Goal: Information Seeking & Learning: Learn about a topic

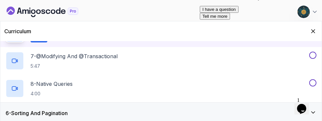
scroll to position [270, 0]
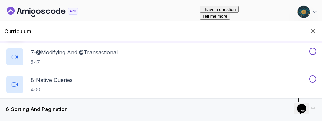
click at [53, 56] on h2 "7 - @Modifying And @Transactional 5:47" at bounding box center [74, 56] width 87 height 17
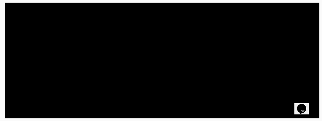
scroll to position [154, 0]
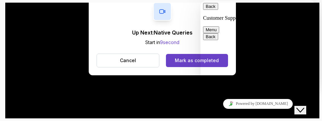
scroll to position [18, 0]
click at [306, 109] on button "Close Chat This icon closes the chat window." at bounding box center [301, 110] width 12 height 9
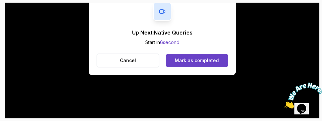
click at [218, 58] on div "Mark as completed" at bounding box center [197, 60] width 44 height 7
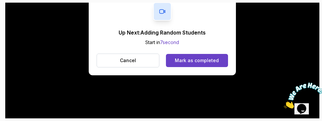
click at [214, 62] on div "Mark as completed" at bounding box center [197, 60] width 44 height 7
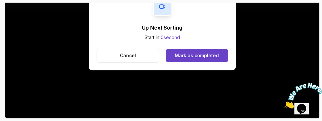
scroll to position [180, 0]
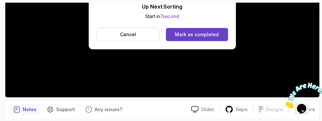
click at [213, 33] on div "Mark as completed" at bounding box center [197, 34] width 44 height 7
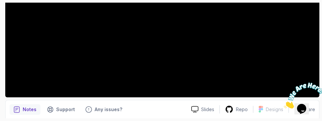
scroll to position [172, 0]
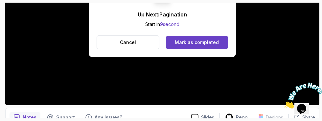
click at [212, 40] on div "Mark as completed" at bounding box center [197, 42] width 44 height 7
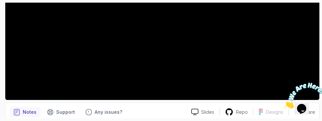
scroll to position [180, 0]
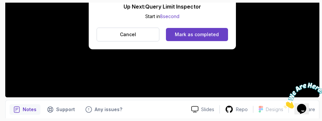
click at [197, 36] on div "Mark as completed" at bounding box center [197, 34] width 44 height 7
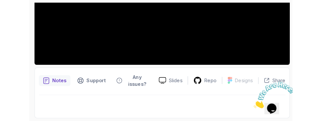
scroll to position [178, 0]
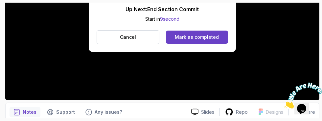
click at [217, 35] on div "Mark as completed" at bounding box center [197, 37] width 44 height 7
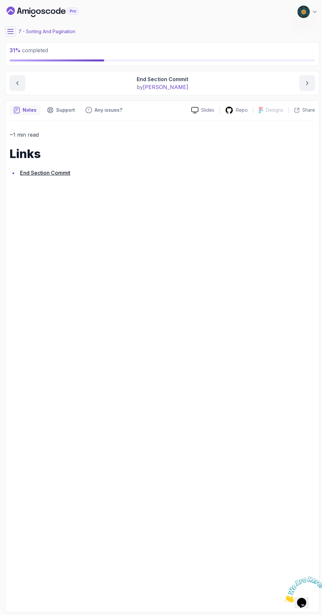
click at [10, 33] on icon at bounding box center [11, 31] width 6 height 4
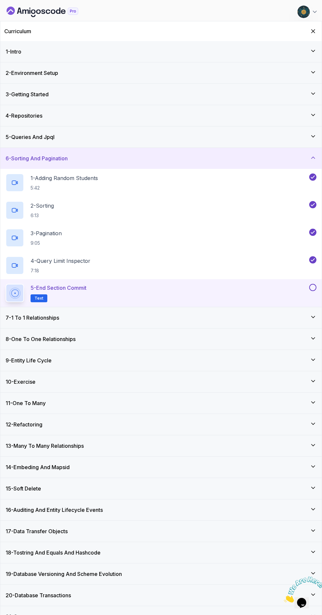
click at [310, 121] on button at bounding box center [312, 287] width 7 height 7
click at [309, 121] on div "7 - 1 To 1 Relationships" at bounding box center [161, 317] width 322 height 21
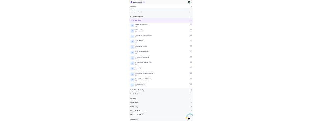
scroll to position [76, 0]
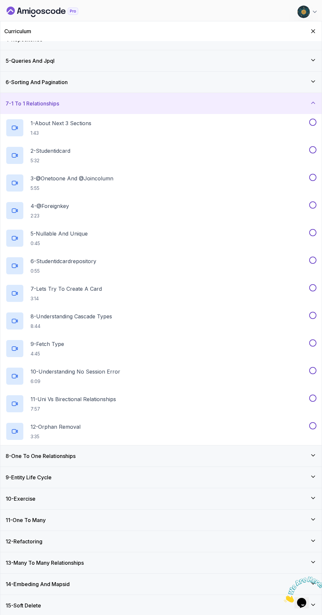
click at [47, 121] on p "1 - About Next 3 Sections" at bounding box center [61, 123] width 61 height 8
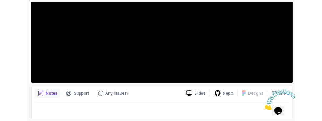
scroll to position [180, 0]
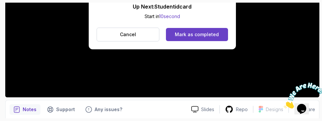
click at [211, 34] on div "Mark as completed" at bounding box center [197, 34] width 44 height 7
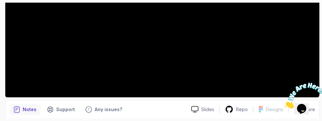
scroll to position [172, 0]
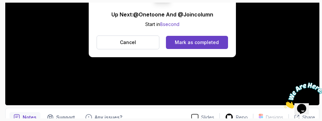
click at [209, 45] on div "Mark as completed" at bounding box center [197, 42] width 44 height 7
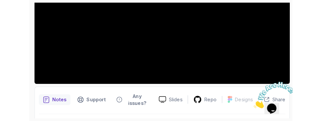
scroll to position [180, 0]
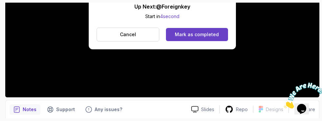
click at [195, 37] on div "Mark as completed" at bounding box center [197, 34] width 44 height 7
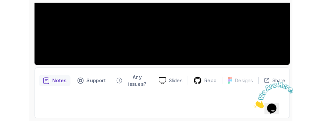
scroll to position [172, 0]
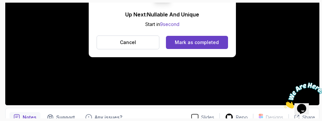
click at [209, 42] on div "Mark as completed" at bounding box center [197, 42] width 44 height 7
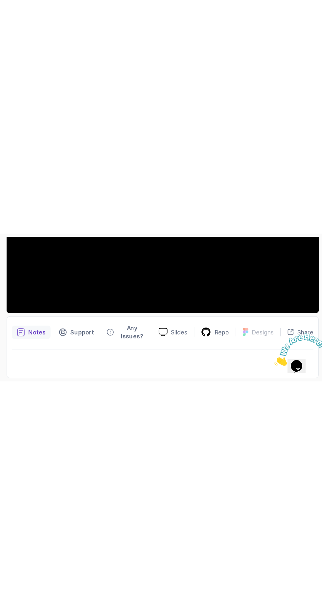
scroll to position [178, 0]
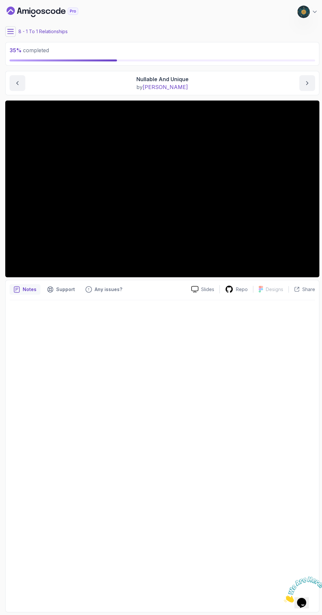
click at [11, 32] on icon at bounding box center [10, 31] width 7 height 7
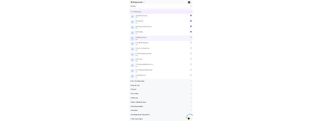
scroll to position [124, 0]
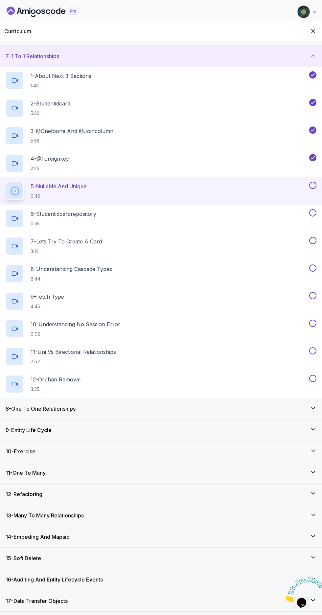
click at [313, 121] on button at bounding box center [312, 185] width 7 height 7
click at [48, 121] on p "6 - Studentidcardrepository" at bounding box center [64, 214] width 66 height 8
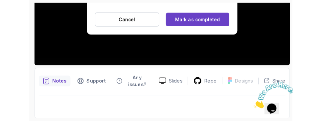
scroll to position [180, 0]
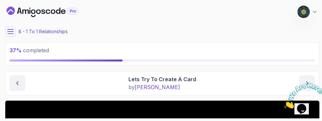
click at [13, 84] on button "previous content" at bounding box center [18, 83] width 16 height 16
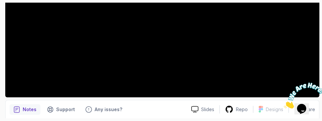
scroll to position [172, 0]
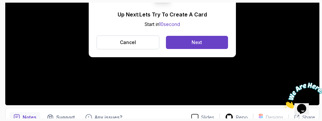
click at [208, 41] on button "Next" at bounding box center [197, 42] width 62 height 13
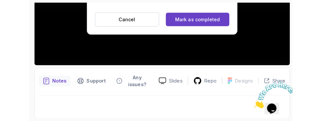
scroll to position [180, 0]
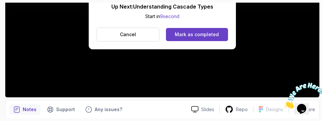
click at [211, 36] on div "Mark as completed" at bounding box center [197, 34] width 44 height 7
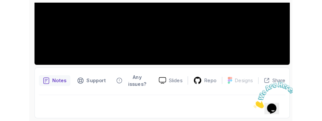
scroll to position [172, 0]
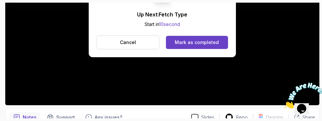
click at [203, 39] on div "Mark as completed" at bounding box center [197, 42] width 44 height 7
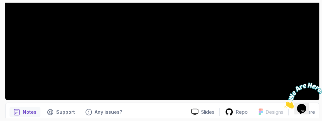
scroll to position [180, 0]
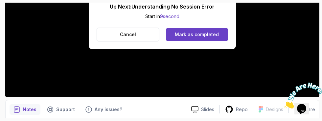
click at [215, 35] on div "Mark as completed" at bounding box center [197, 34] width 44 height 7
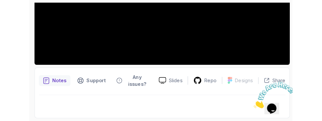
scroll to position [172, 0]
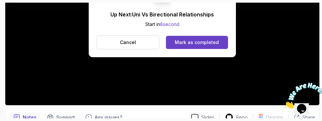
click at [209, 45] on button "Mark as completed" at bounding box center [197, 42] width 62 height 13
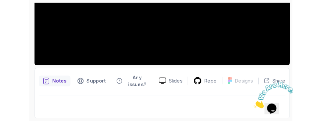
scroll to position [180, 0]
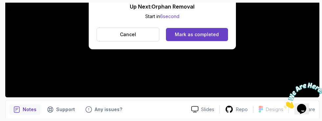
click at [185, 31] on button "Mark as completed" at bounding box center [197, 34] width 62 height 13
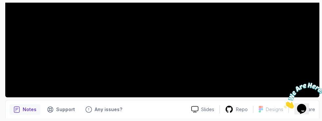
scroll to position [172, 0]
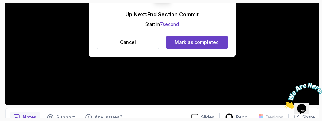
click at [212, 46] on button "Mark as completed" at bounding box center [197, 42] width 62 height 13
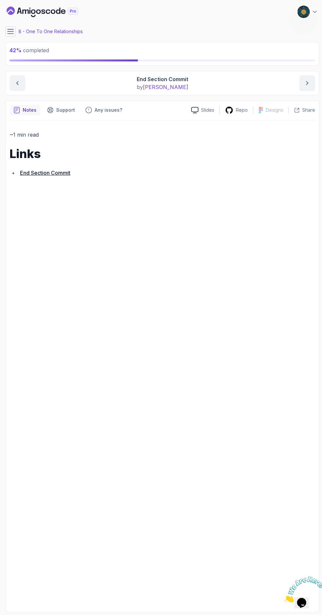
click at [12, 30] on icon at bounding box center [10, 31] width 7 height 7
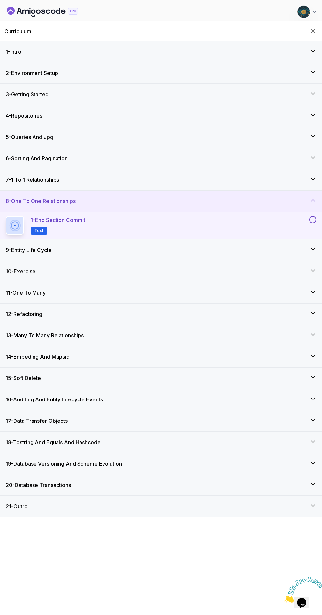
click at [313, 121] on button at bounding box center [312, 219] width 7 height 7
click at [30, 121] on h3 "8 - One To One Relationships" at bounding box center [41, 201] width 70 height 8
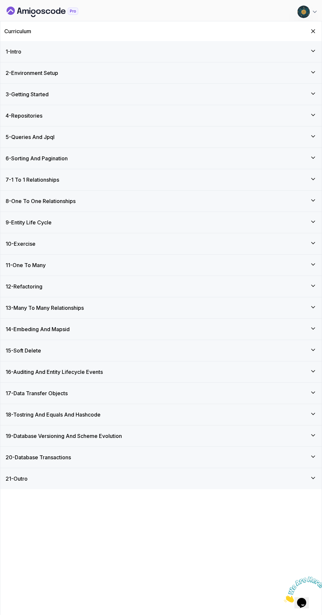
click at [21, 121] on h3 "8 - One To One Relationships" at bounding box center [41, 201] width 70 height 8
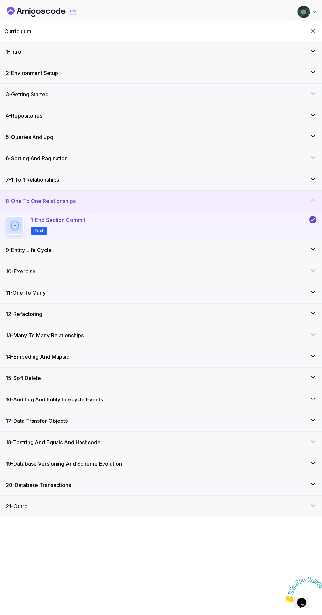
click at [26, 121] on h3 "8 - One To One Relationships" at bounding box center [41, 201] width 70 height 8
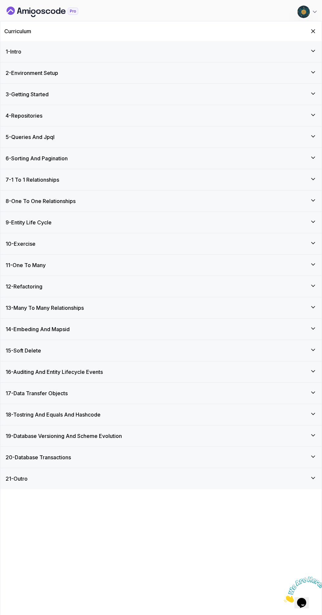
click at [24, 121] on h3 "7 - 1 To 1 Relationships" at bounding box center [33, 180] width 54 height 8
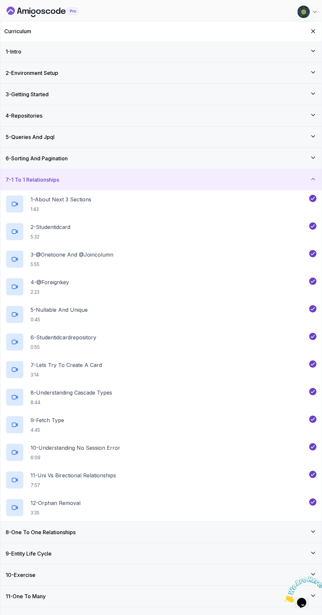
click at [29, 121] on h3 "7 - 1 To 1 Relationships" at bounding box center [33, 180] width 54 height 8
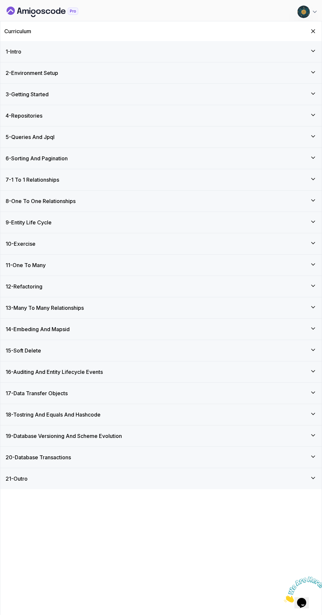
click at [18, 121] on h3 "9 - Entity Life Cycle" at bounding box center [29, 223] width 46 height 8
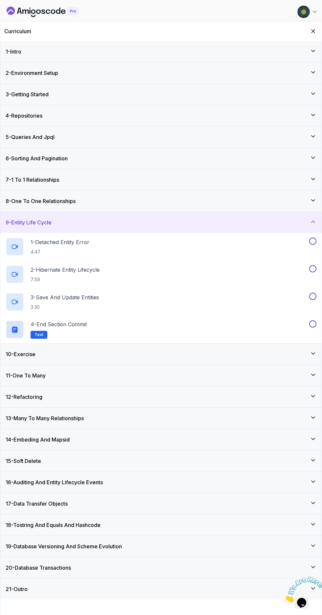
click at [41, 121] on p "4:47" at bounding box center [60, 252] width 59 height 7
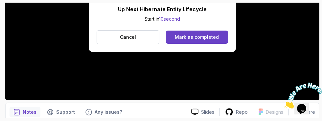
scroll to position [180, 0]
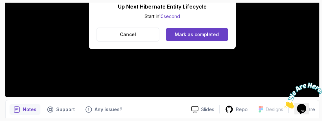
click at [180, 33] on div "Mark as completed" at bounding box center [197, 34] width 44 height 7
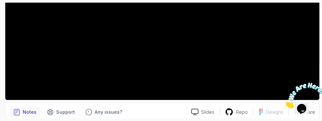
scroll to position [180, 0]
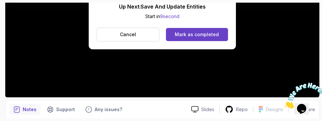
click at [211, 37] on div "Mark as completed" at bounding box center [197, 34] width 44 height 7
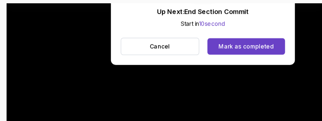
scroll to position [180, 0]
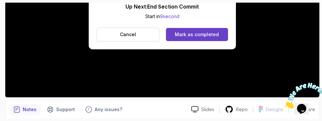
click at [215, 32] on div "Mark as completed" at bounding box center [197, 34] width 44 height 7
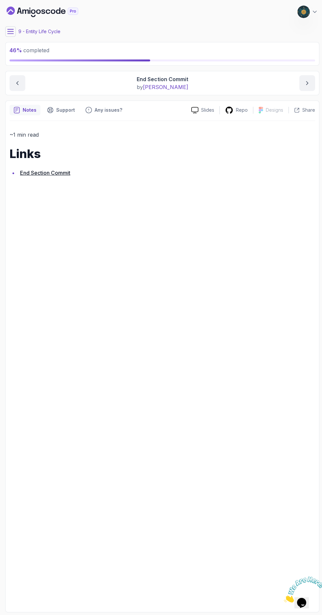
click at [7, 31] on icon at bounding box center [10, 31] width 7 height 7
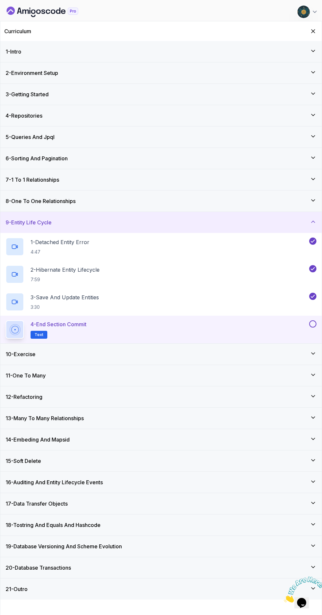
click at [313, 121] on button at bounding box center [312, 324] width 7 height 7
click at [124, 121] on div "10 - Exercise" at bounding box center [161, 354] width 311 height 8
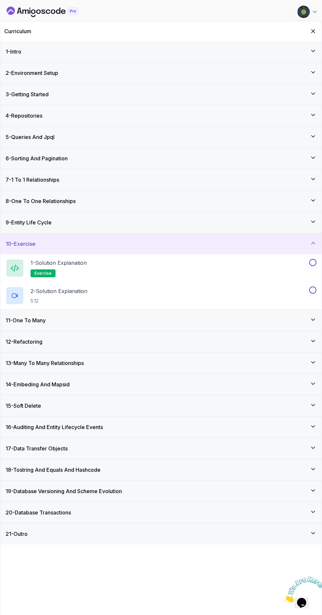
click at [195, 121] on div "1 - Solution Explanation exercise" at bounding box center [157, 268] width 302 height 18
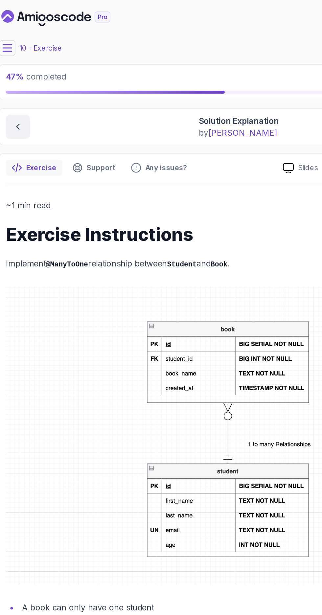
click at [13, 32] on icon at bounding box center [10, 31] width 7 height 7
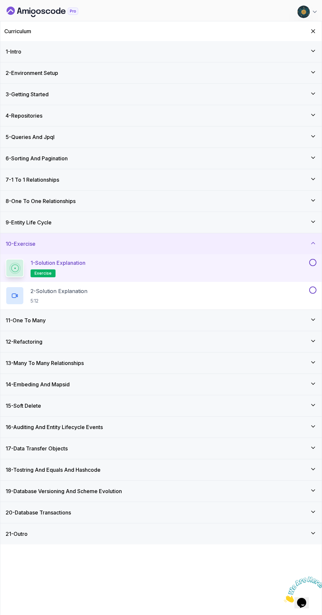
click at [313, 121] on button at bounding box center [312, 262] width 7 height 7
click at [226, 121] on div "2 - Solution Explanation 5:12" at bounding box center [157, 296] width 302 height 18
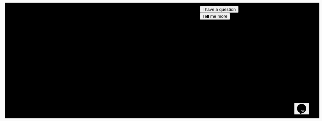
scroll to position [138, 0]
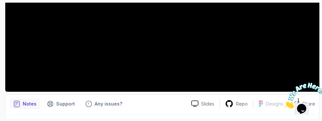
scroll to position [187, 0]
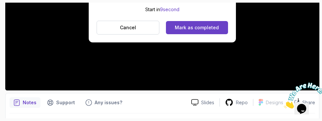
click at [213, 30] on div "Mark as completed" at bounding box center [197, 27] width 44 height 7
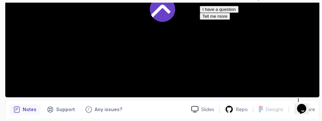
scroll to position [24, 0]
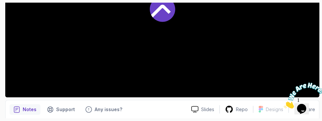
click at [300, 53] on div at bounding box center [162, 8] width 314 height 177
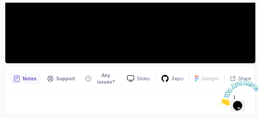
scroll to position [178, 0]
